Goal: Task Accomplishment & Management: Manage account settings

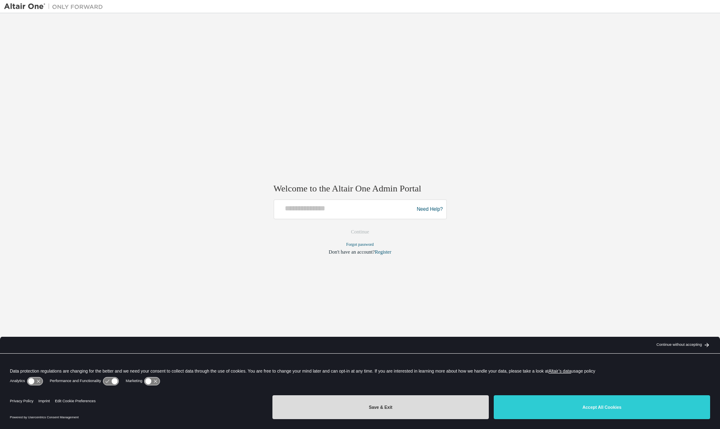
click at [424, 410] on button "Save & Exit" at bounding box center [380, 408] width 216 height 24
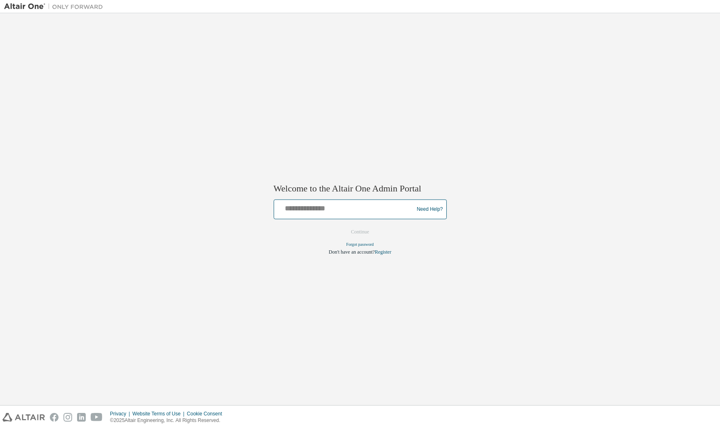
click at [353, 204] on input "text" at bounding box center [345, 208] width 136 height 12
type input "**********"
click at [342, 226] on button "Continue" at bounding box center [359, 232] width 35 height 12
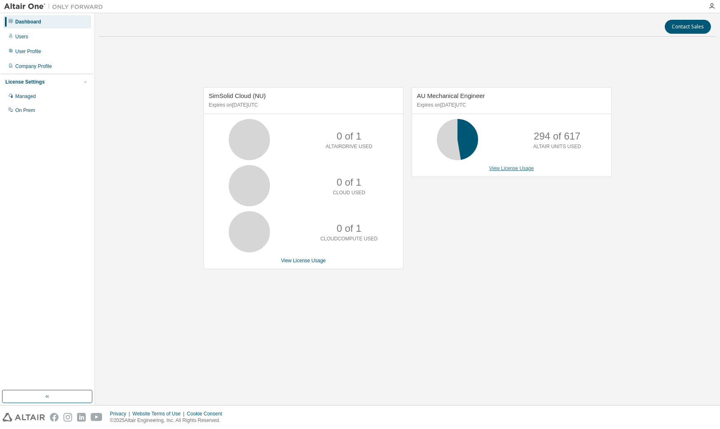
click at [525, 169] on link "View License Usage" at bounding box center [511, 169] width 45 height 6
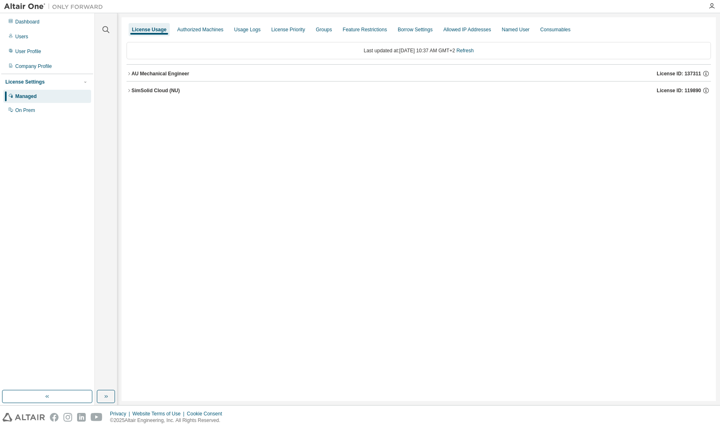
click at [130, 75] on icon "button" at bounding box center [129, 73] width 5 height 5
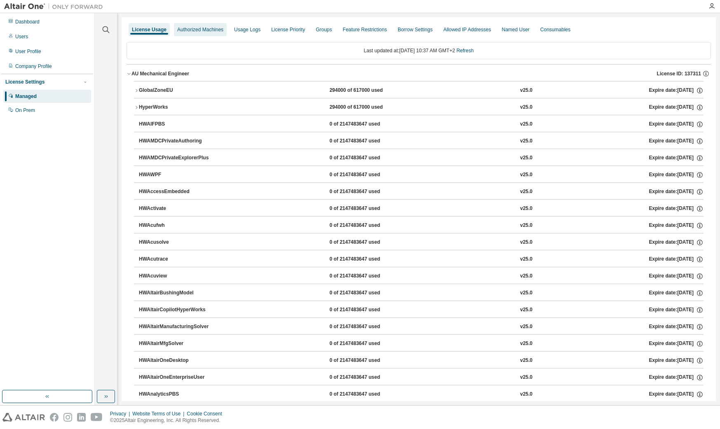
click at [204, 33] on div "Authorized Machines" at bounding box center [200, 29] width 46 height 7
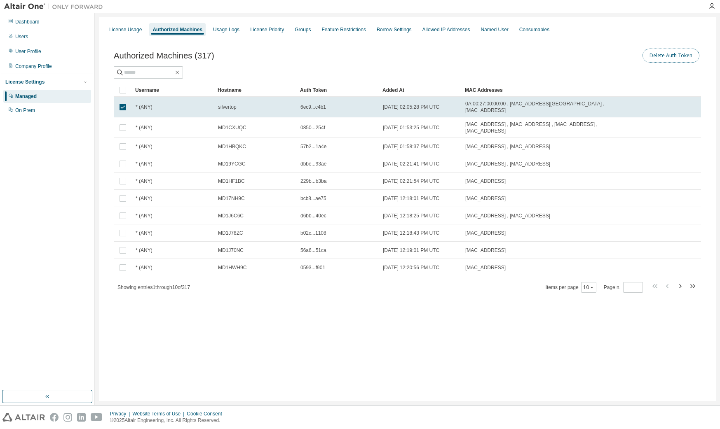
click at [673, 57] on button "Delete Auth Token" at bounding box center [670, 56] width 57 height 14
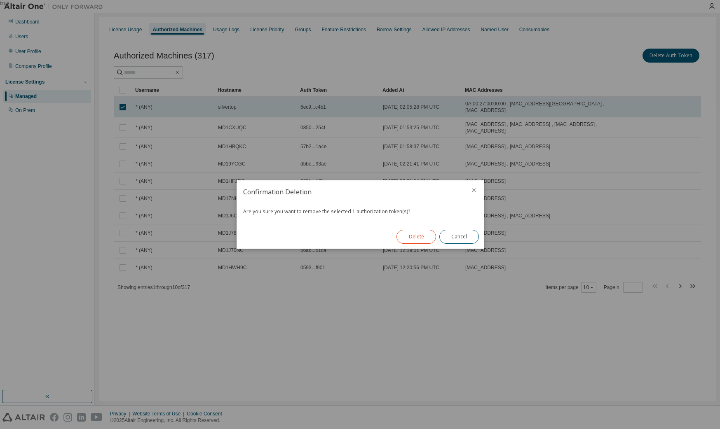
click at [421, 243] on button "Delete" at bounding box center [416, 237] width 40 height 14
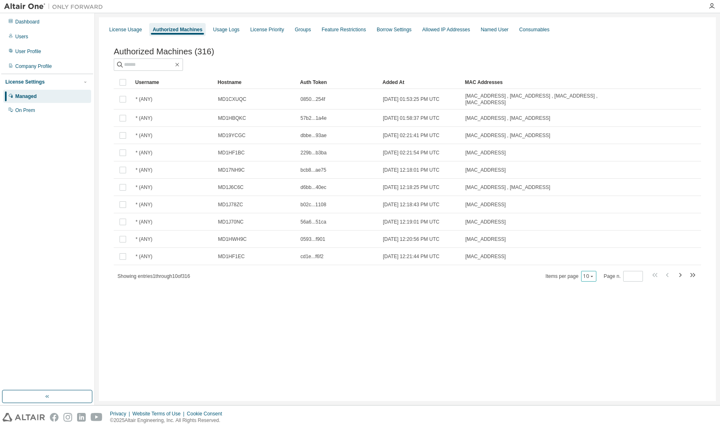
click at [592, 277] on icon "button" at bounding box center [592, 276] width 2 height 1
click at [600, 328] on div "100" at bounding box center [615, 329] width 66 height 10
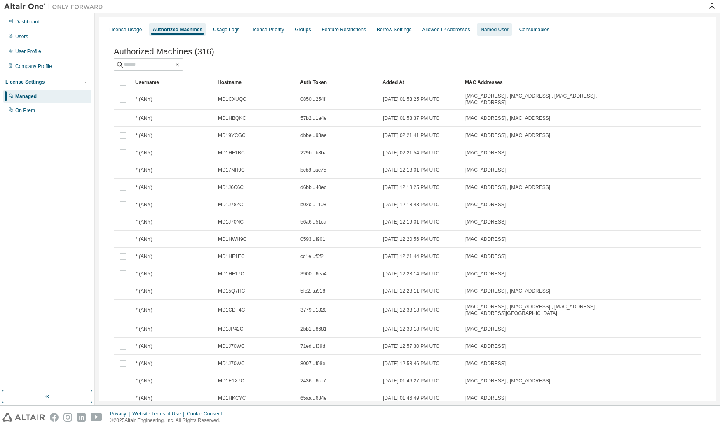
click at [485, 29] on div "Named User" at bounding box center [495, 29] width 28 height 7
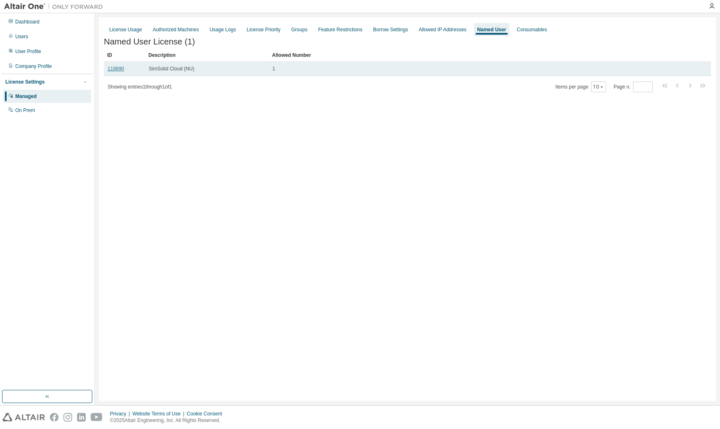
click at [111, 72] on link "119890" at bounding box center [116, 69] width 16 height 6
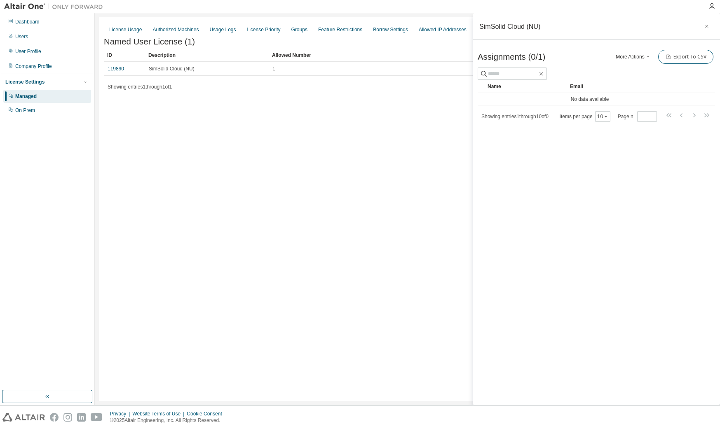
click at [246, 198] on div "License Usage Authorized Machines Usage Logs License Priority Groups Feature Re…" at bounding box center [407, 209] width 617 height 384
click at [21, 57] on div "User Profile" at bounding box center [47, 51] width 88 height 13
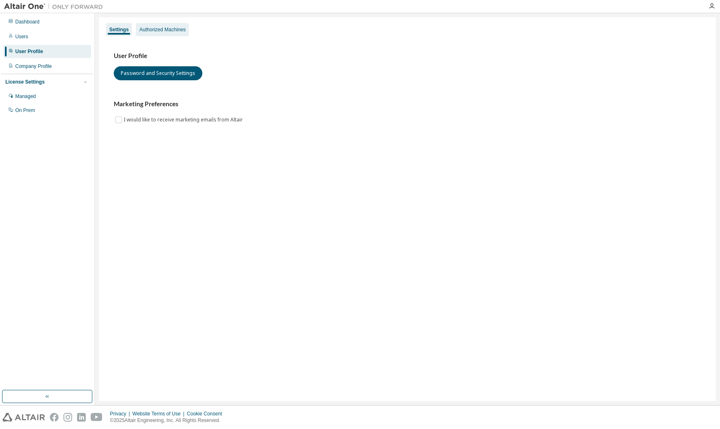
click at [173, 29] on div "Authorized Machines" at bounding box center [162, 29] width 46 height 7
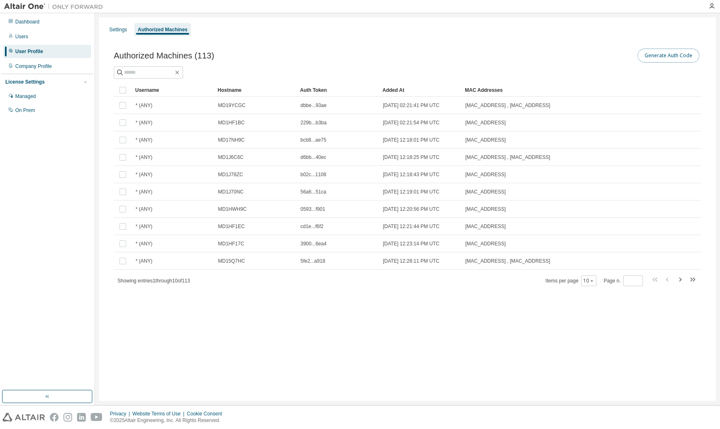
click at [668, 54] on button "Generate Auth Code" at bounding box center [669, 56] width 62 height 14
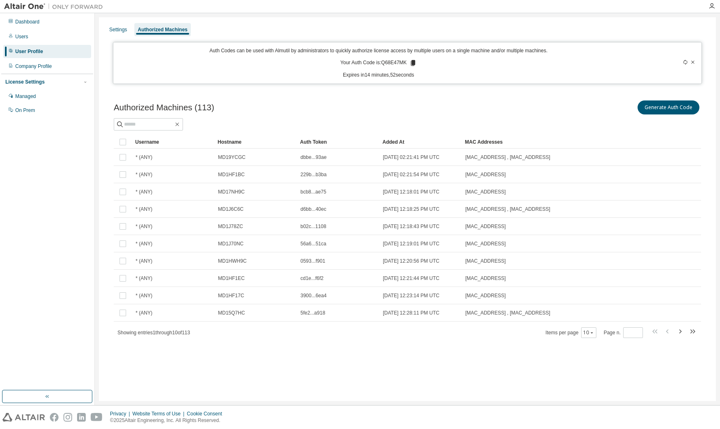
click at [389, 63] on p "Your Auth Code is: Q68E47MK" at bounding box center [378, 62] width 76 height 7
copy p "Q68E47MK"
